Goal: Answer question/provide support

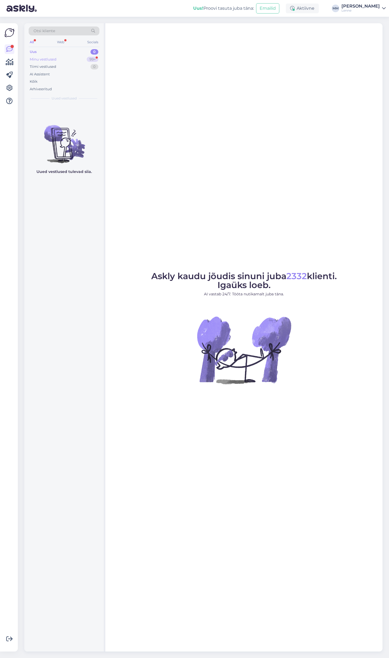
click at [61, 60] on div "Minu vestlused 99+" at bounding box center [64, 60] width 71 height 8
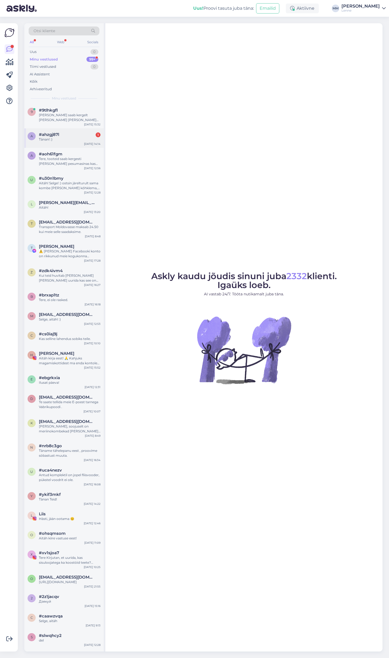
click at [73, 137] on div "Tänan! :)" at bounding box center [70, 139] width 62 height 5
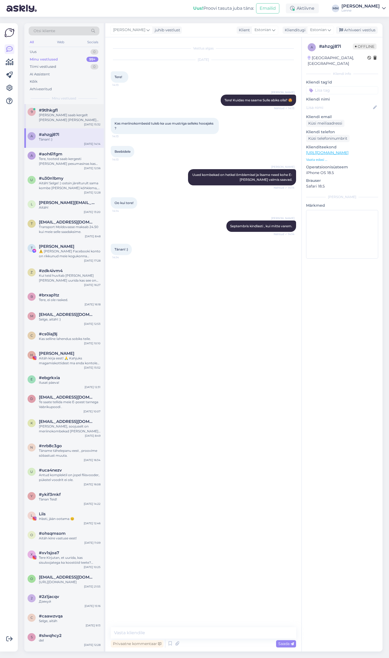
click at [67, 117] on div "Antud soojakotti saab kergelt pesta masinas 30c juures." at bounding box center [70, 118] width 62 height 10
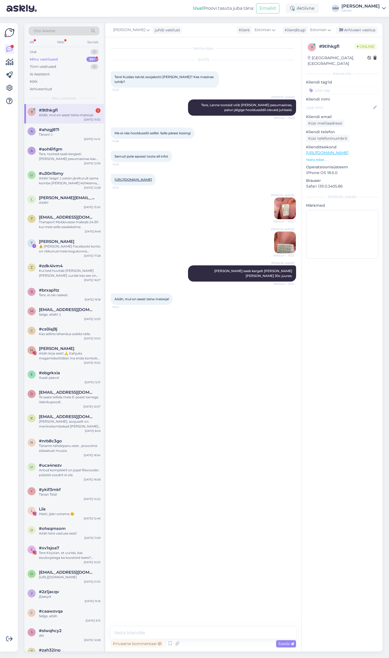
click at [147, 177] on link "https://lenne.ee/mudel/22301-2922/" at bounding box center [134, 179] width 38 height 4
click at [159, 630] on textarea at bounding box center [203, 632] width 185 height 11
type textarea "Soojakotil on sees samet aga hooldusjuhend on sama Lenne üleriietel."
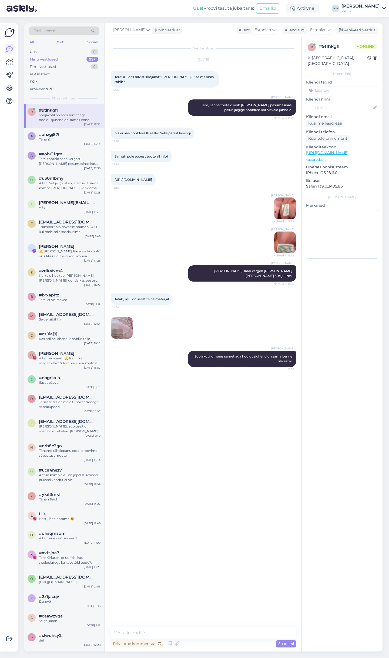
click at [119, 317] on img at bounding box center [122, 328] width 22 height 22
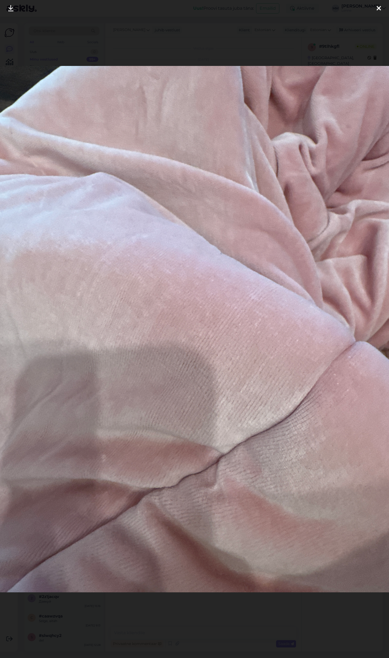
click at [379, 10] on icon at bounding box center [379, 8] width 4 height 7
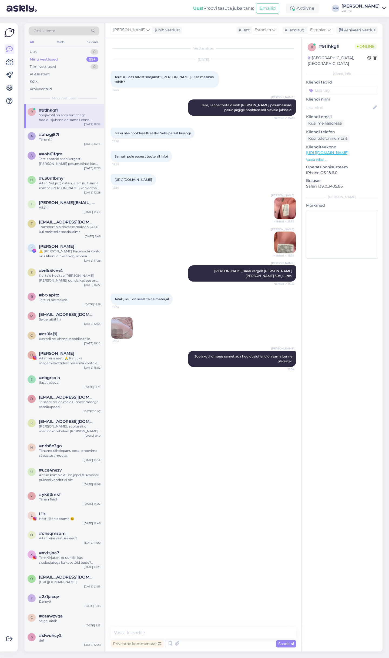
click at [284, 205] on img at bounding box center [285, 208] width 22 height 22
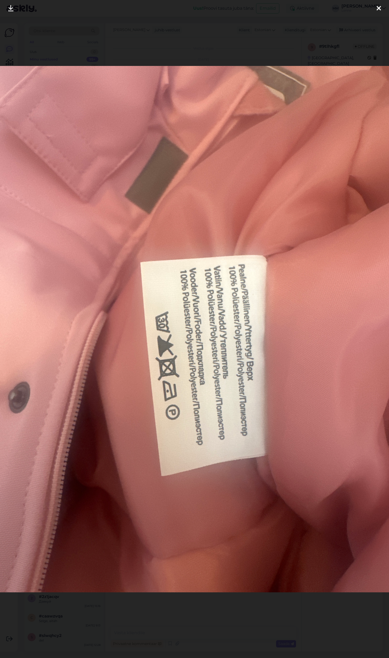
click at [378, 9] on icon at bounding box center [379, 8] width 4 height 7
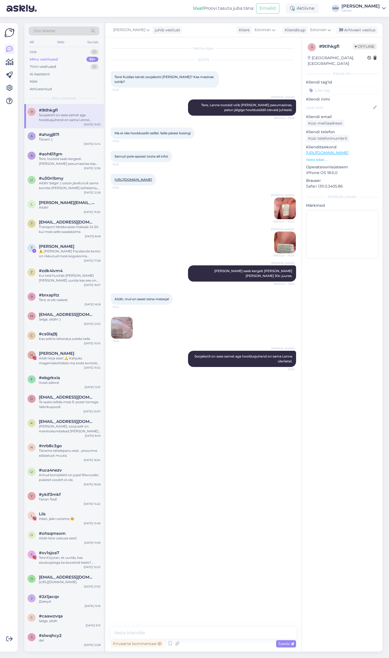
click at [120, 318] on img at bounding box center [122, 328] width 22 height 22
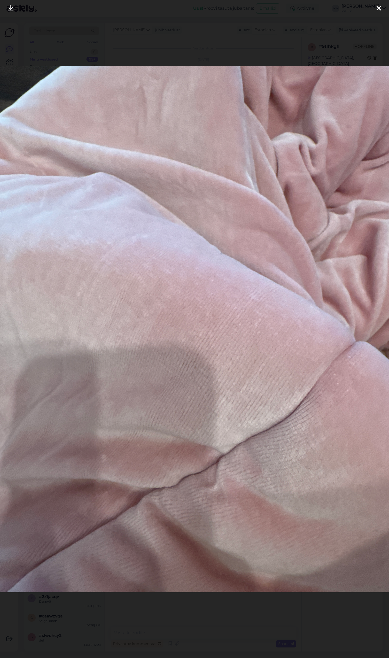
click at [380, 9] on icon at bounding box center [379, 8] width 4 height 7
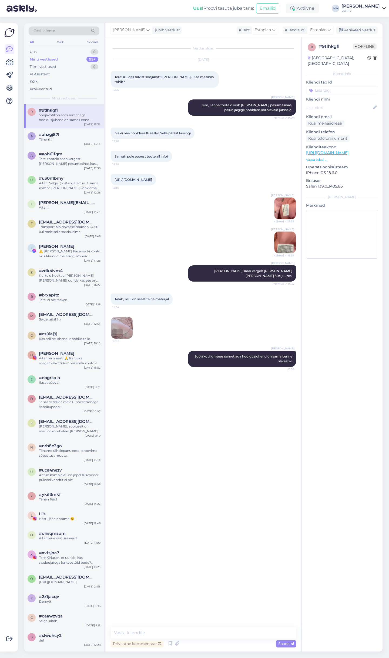
click at [122, 321] on img at bounding box center [122, 328] width 22 height 22
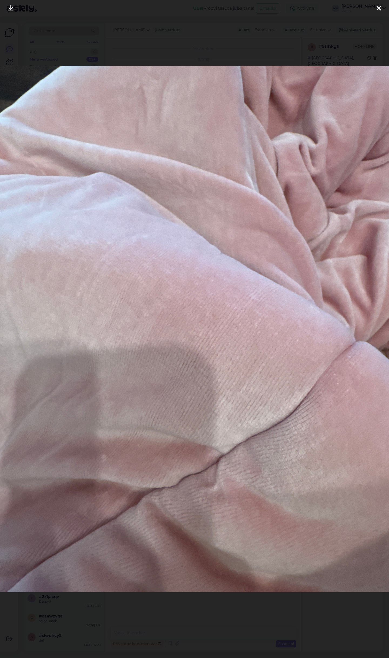
click at [378, 8] on icon at bounding box center [379, 8] width 4 height 7
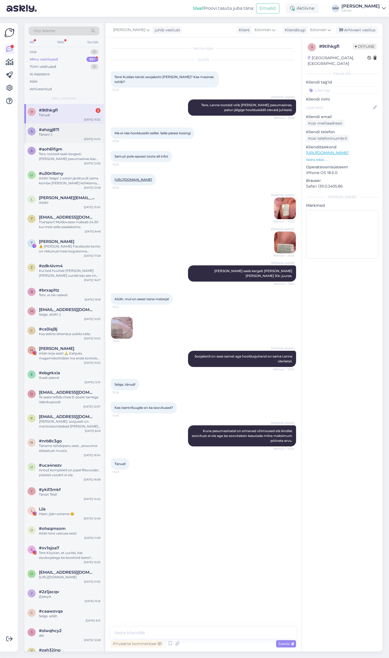
click at [62, 132] on div "Tänan! :)" at bounding box center [70, 134] width 62 height 5
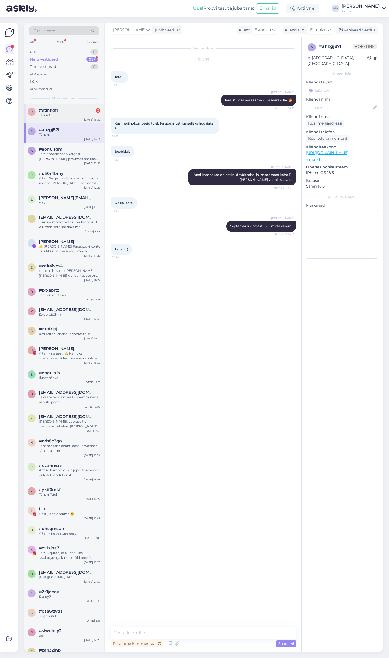
click at [63, 114] on div "Tänud!" at bounding box center [70, 115] width 62 height 5
